Goal: Transaction & Acquisition: Download file/media

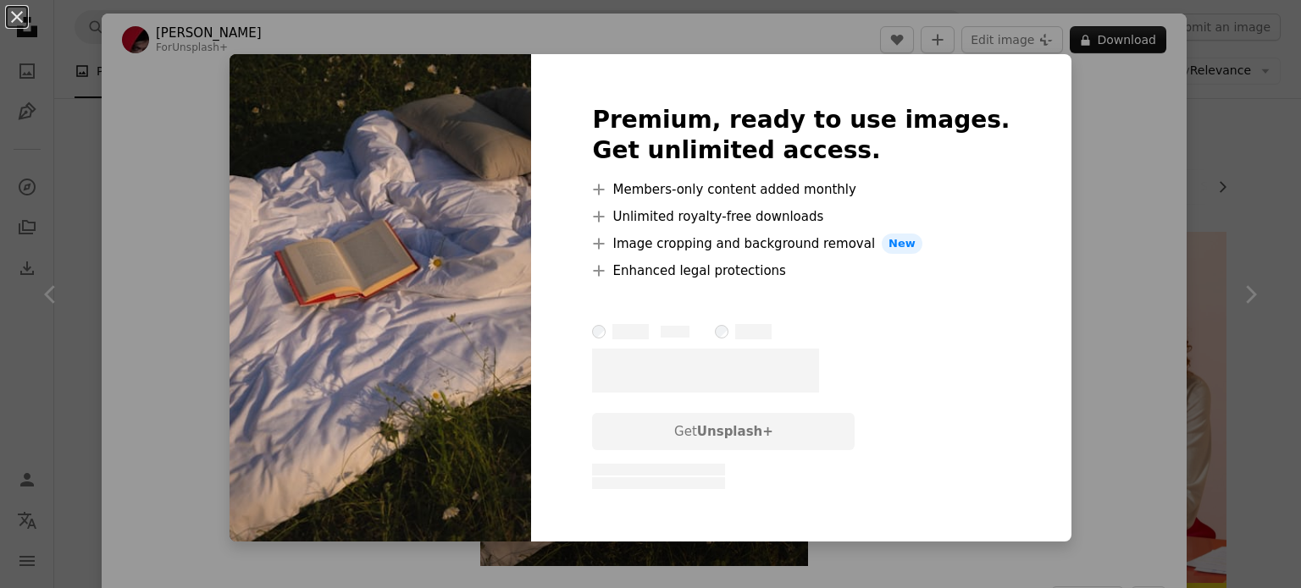
scroll to position [3721, 0]
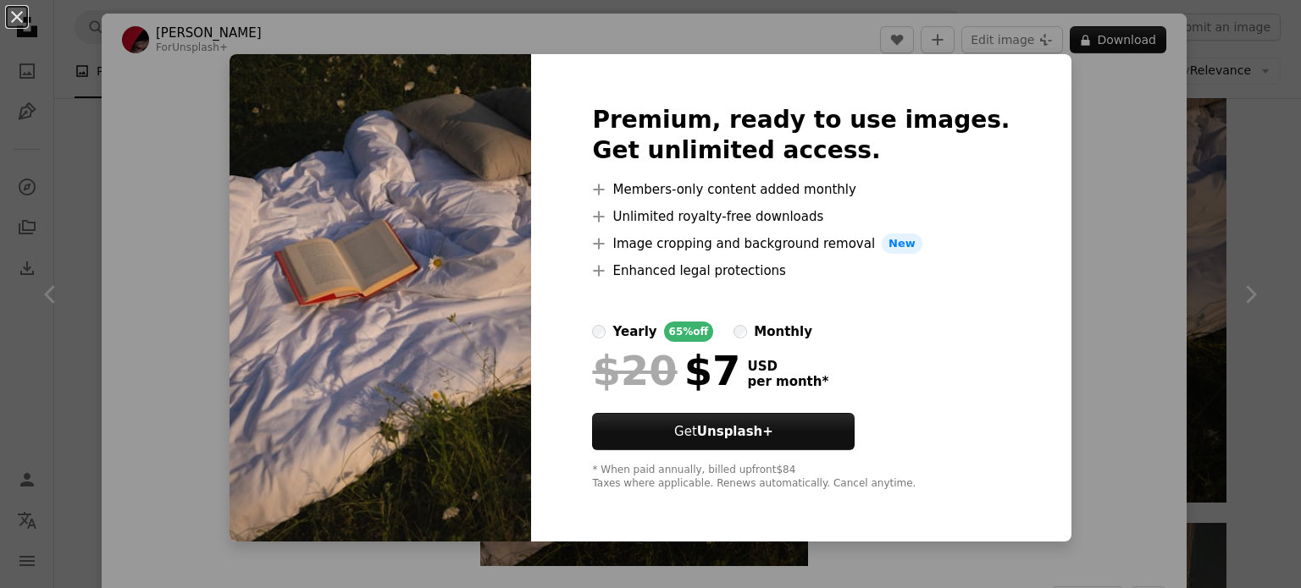
click at [1058, 191] on div "An X shape Premium, ready to use images. Get unlimited access. A plus sign Memb…" at bounding box center [650, 294] width 1301 height 588
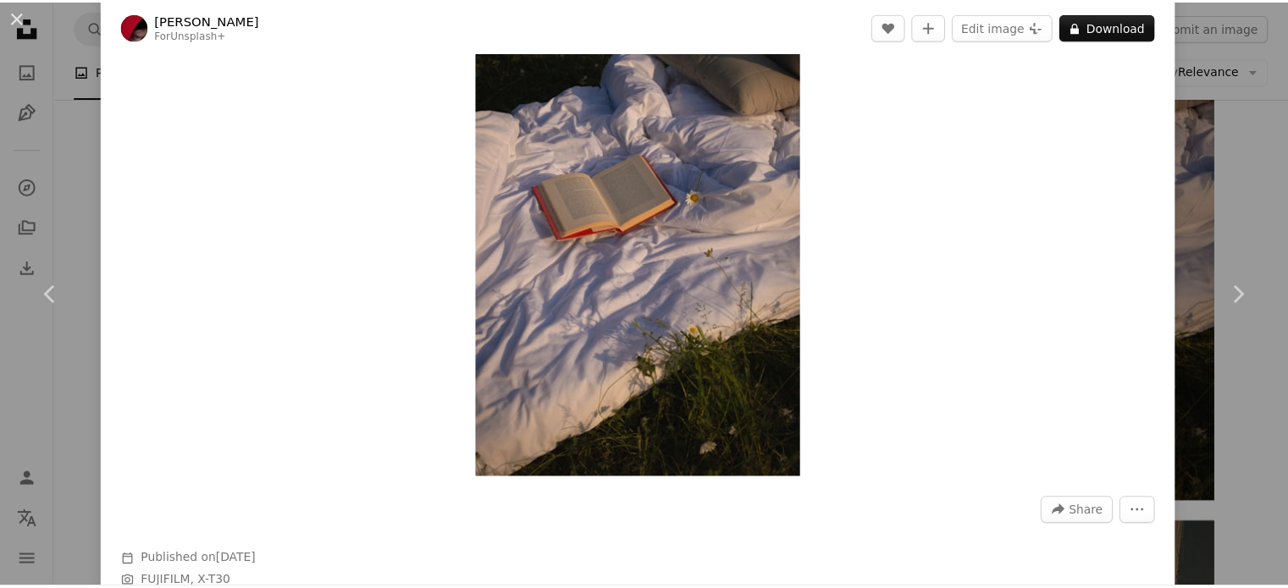
scroll to position [84, 0]
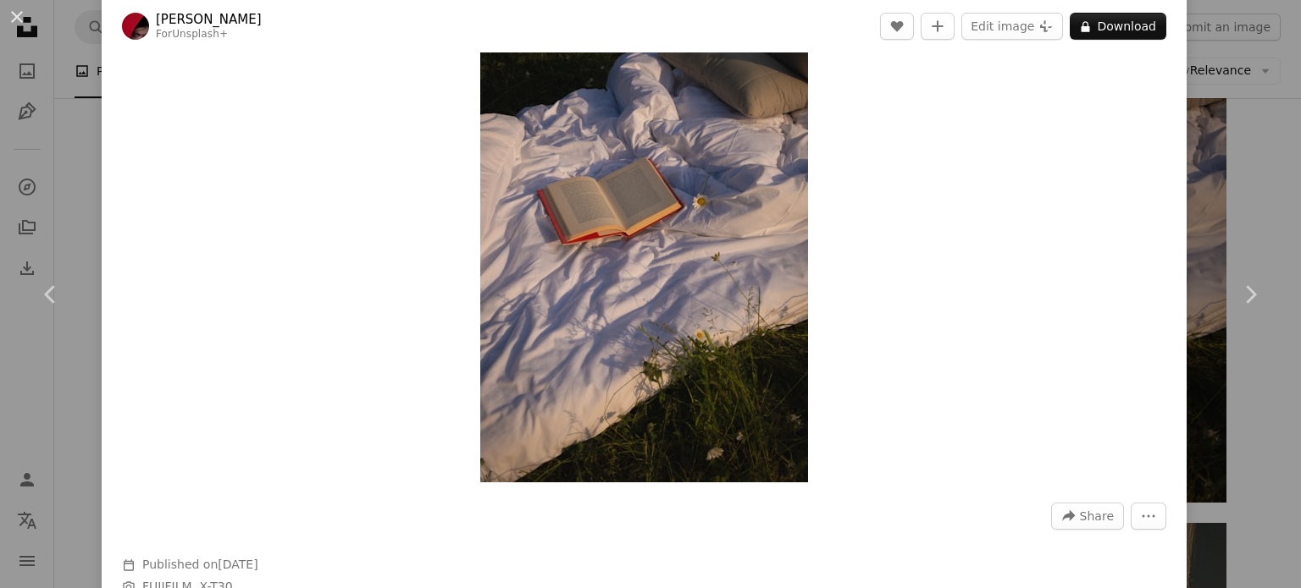
click at [1212, 212] on div "An X shape Chevron left Chevron right [PERSON_NAME] For Unsplash+ A heart A plu…" at bounding box center [650, 294] width 1301 height 588
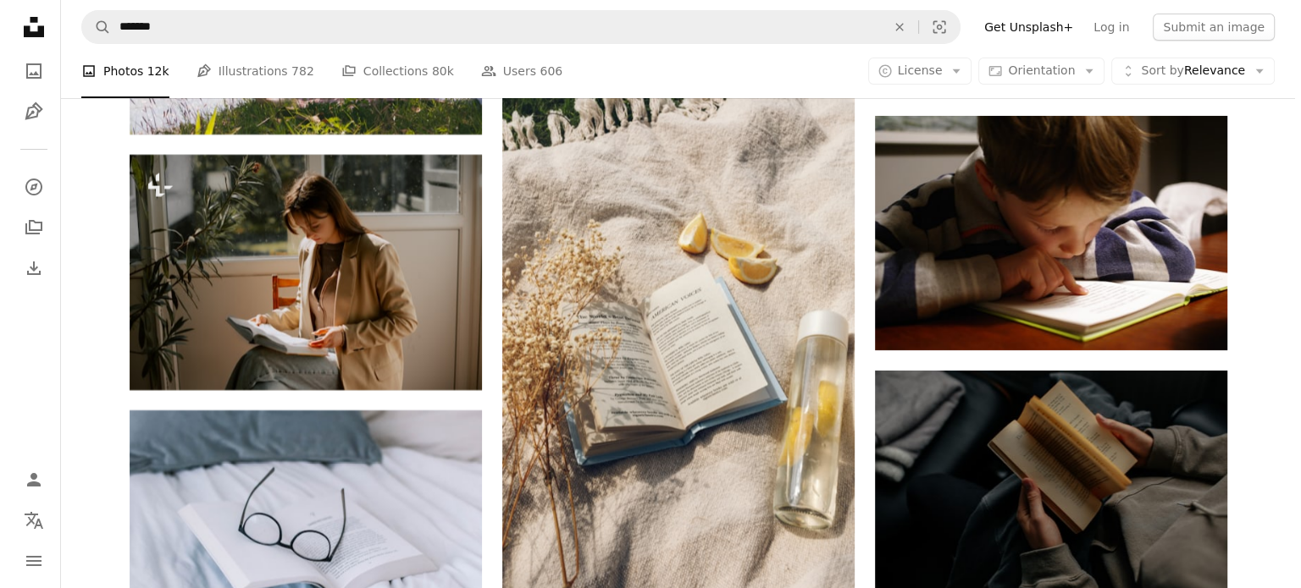
scroll to position [6262, 0]
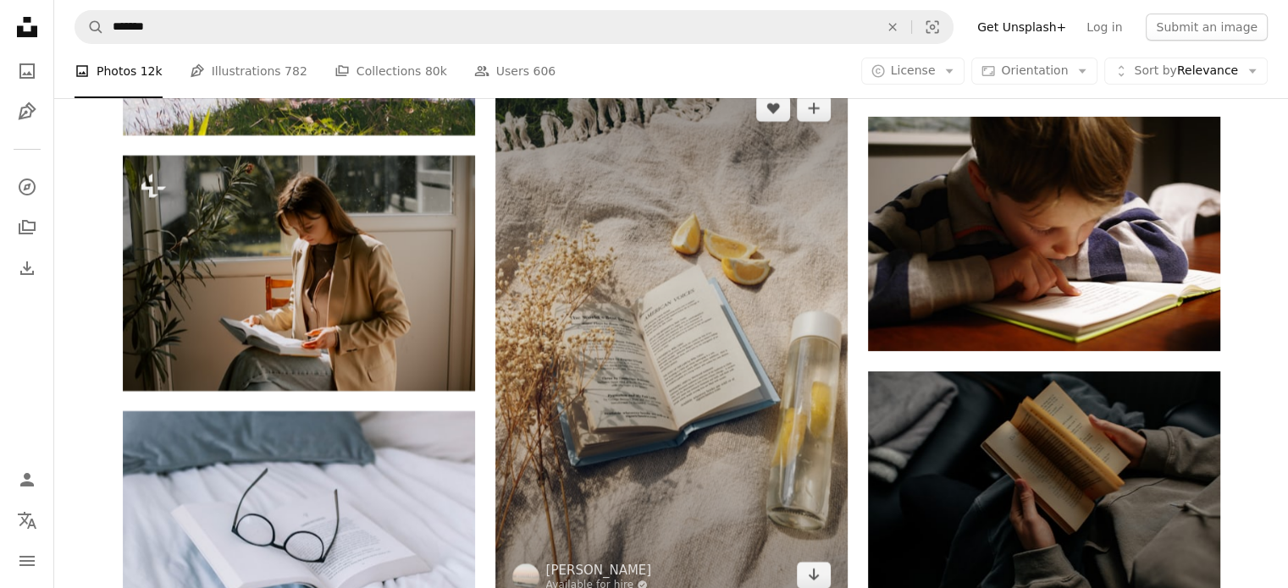
click at [702, 297] on img at bounding box center [671, 342] width 352 height 528
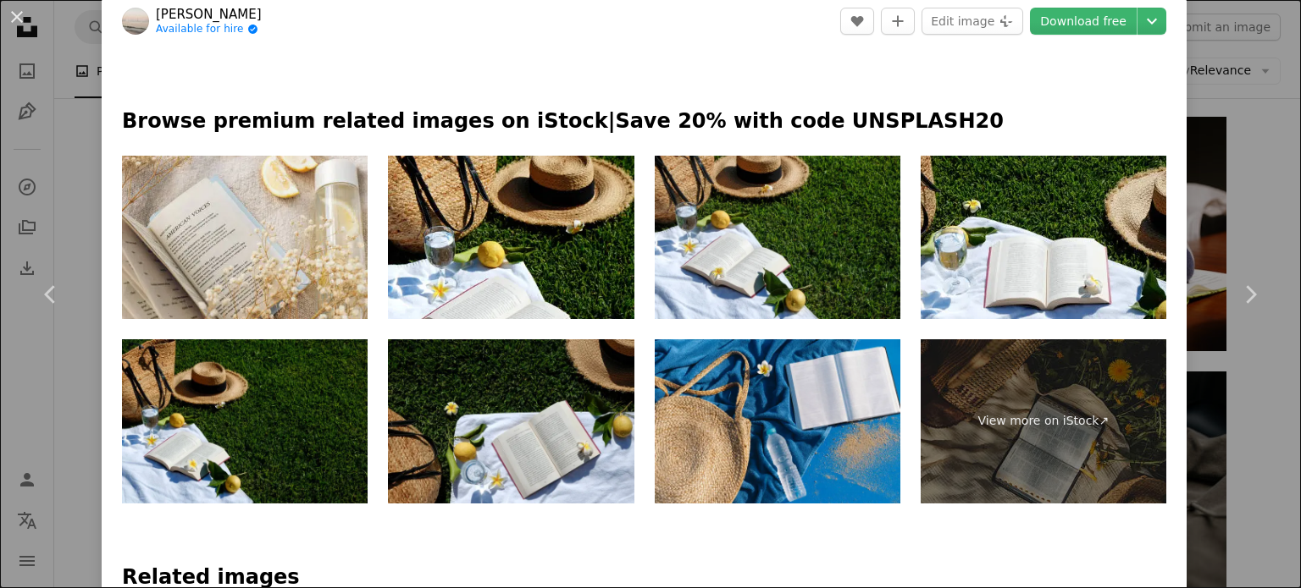
scroll to position [779, 0]
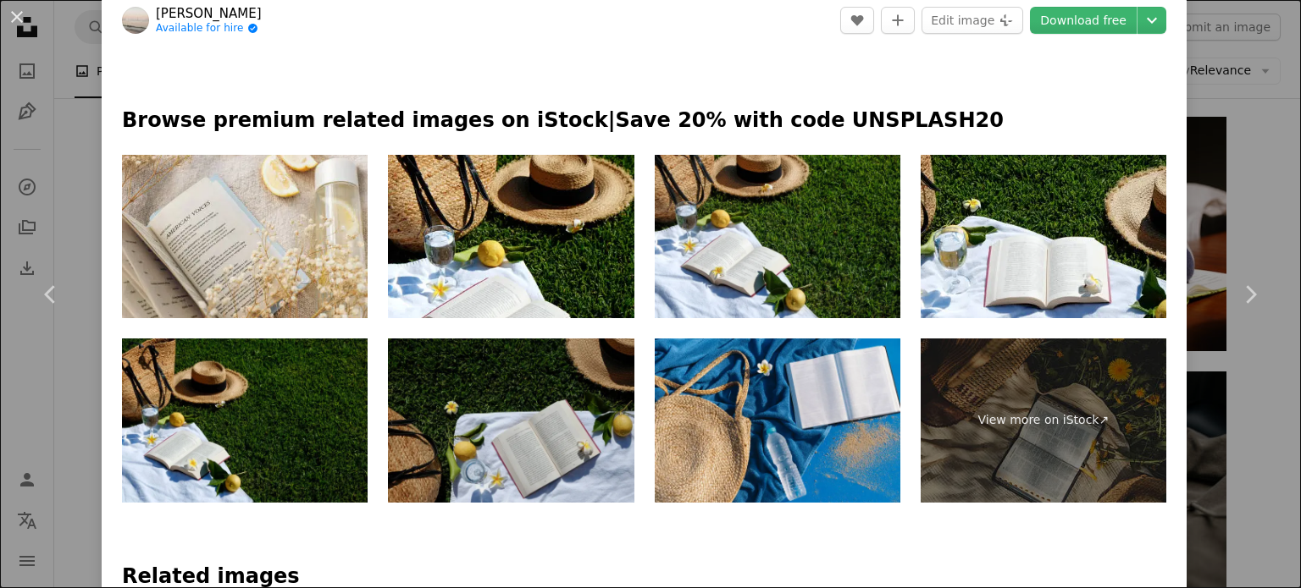
click at [572, 419] on img at bounding box center [511, 421] width 246 height 164
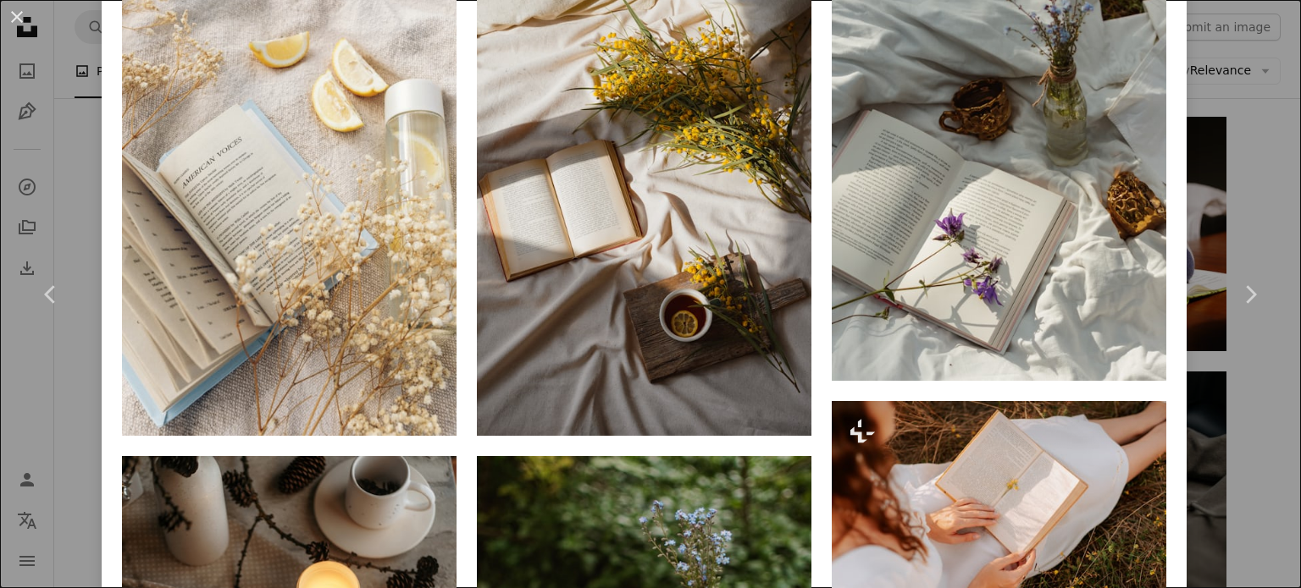
scroll to position [1456, 0]
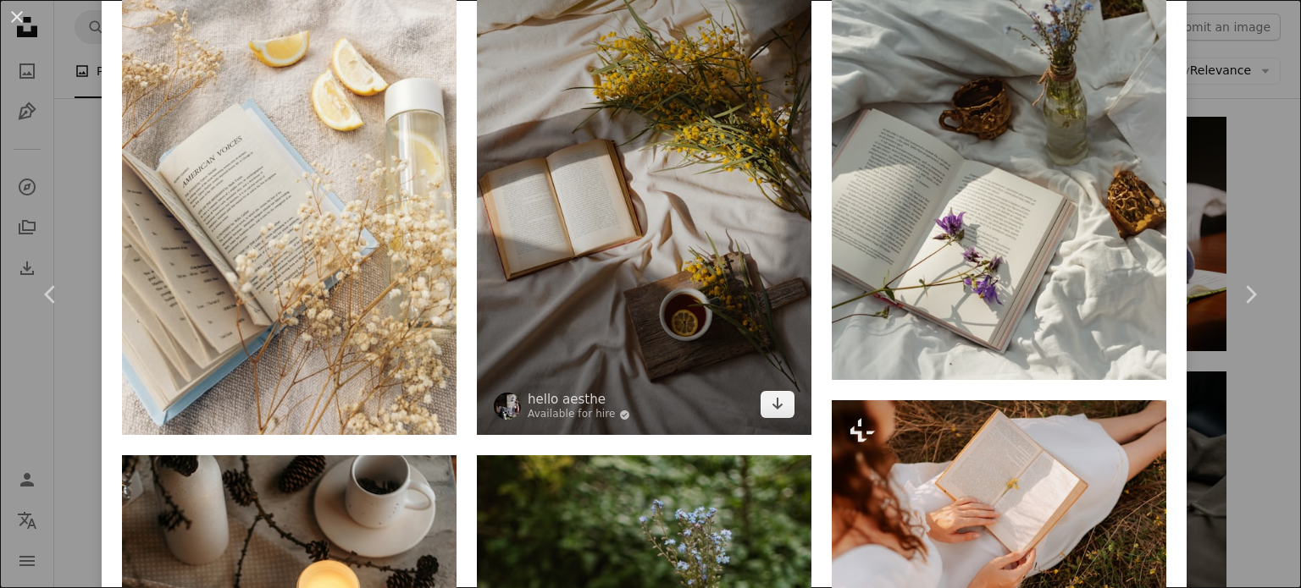
click at [633, 234] on img at bounding box center [644, 185] width 334 height 502
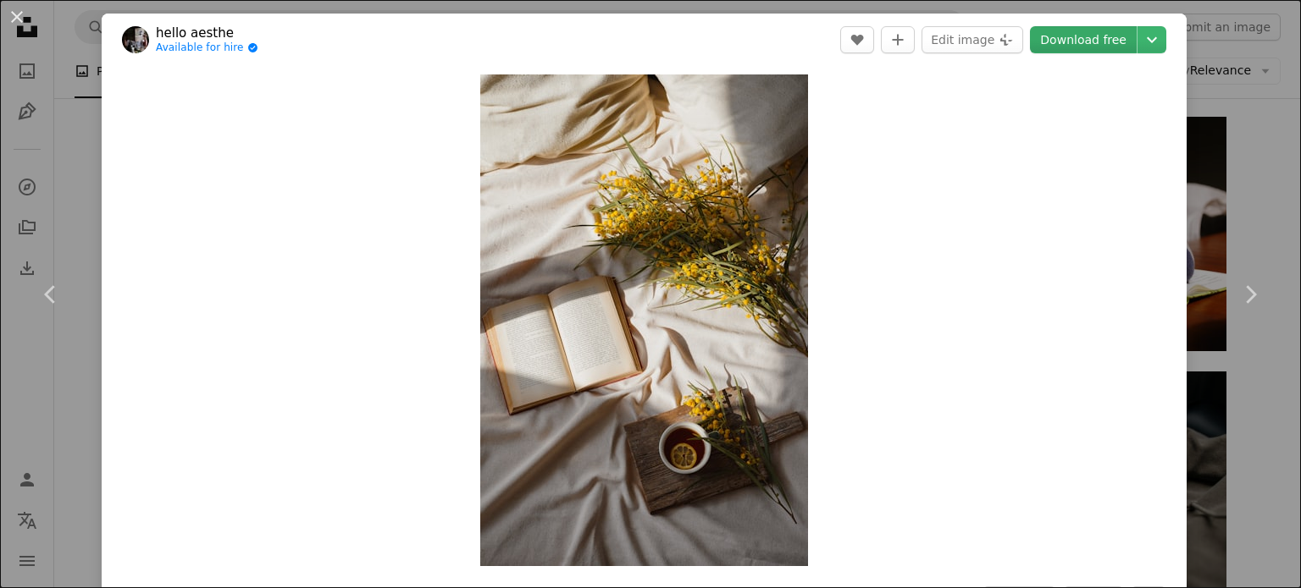
click at [1081, 34] on link "Download free" at bounding box center [1083, 39] width 107 height 27
